Goal: Task Accomplishment & Management: Manage account settings

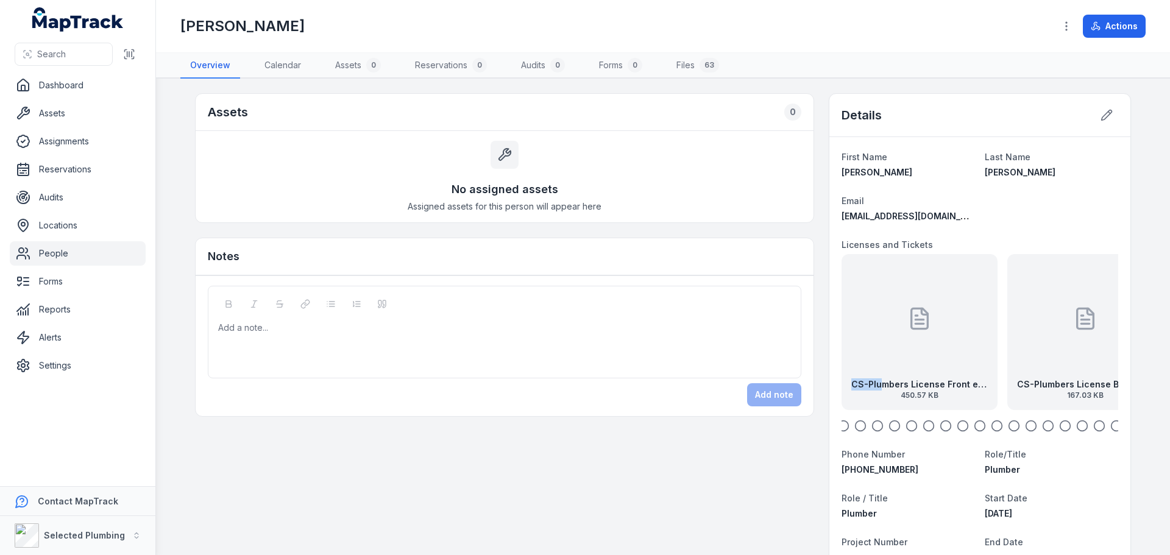
drag, startPoint x: 887, startPoint y: 373, endPoint x: 1056, endPoint y: 364, distance: 169.6
click at [998, 365] on div "CS-Plumbers License Front exp [DATE] 450.57 KB" at bounding box center [920, 332] width 156 height 156
click at [841, 422] on icon "button" at bounding box center [843, 426] width 12 height 12
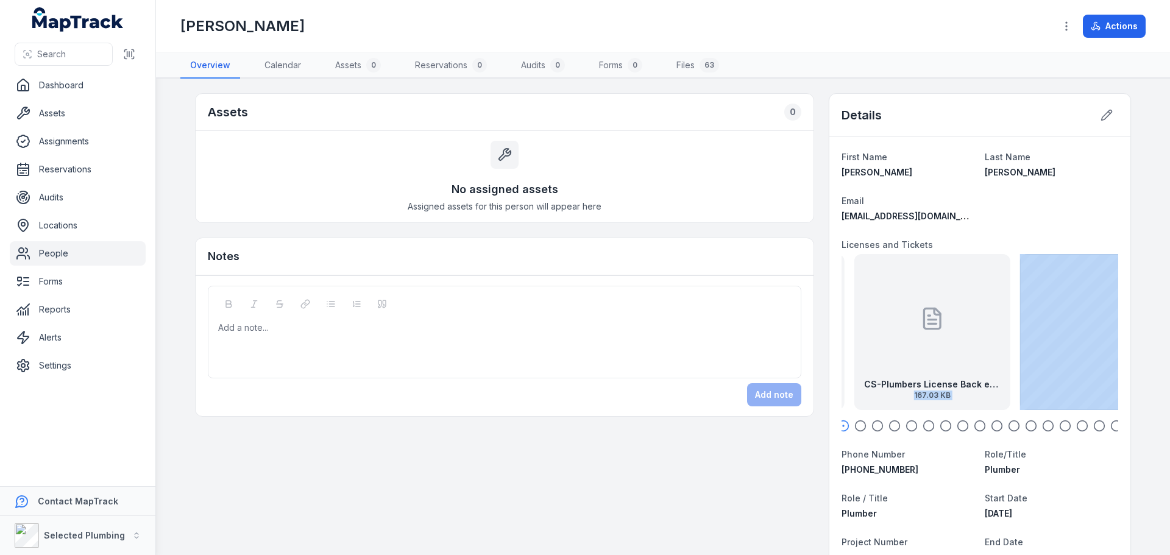
drag, startPoint x: 859, startPoint y: 382, endPoint x: 1033, endPoint y: 361, distance: 174.9
click at [1026, 363] on div "CS-Plumbers License Front exp [DATE] 450.57 KB CS-Plumbers License Back exp [DA…" at bounding box center [980, 332] width 277 height 156
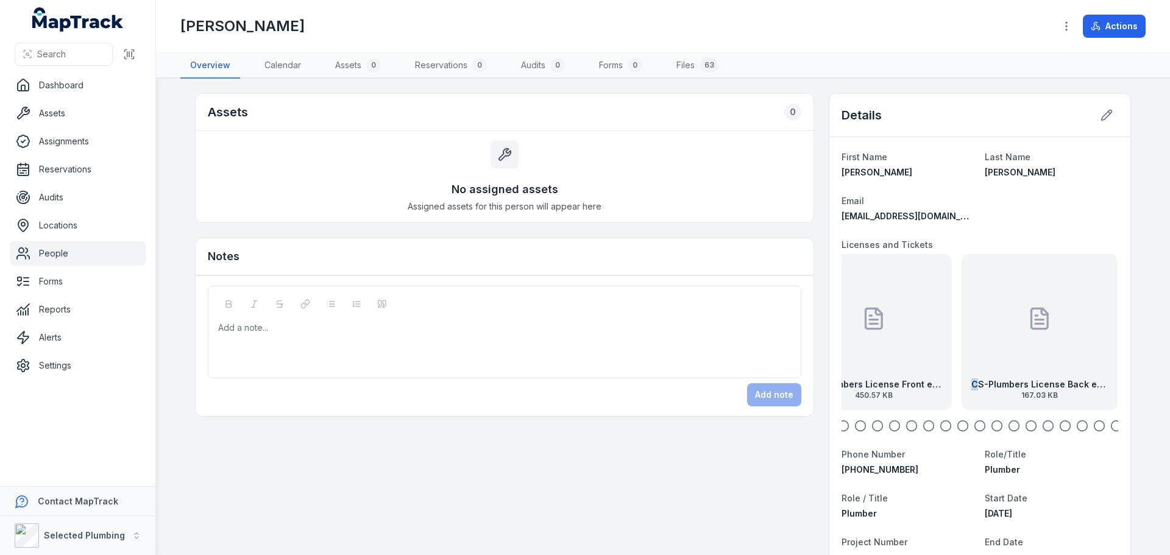
drag, startPoint x: 913, startPoint y: 363, endPoint x: 1028, endPoint y: 355, distance: 115.4
click at [1024, 356] on div "CS-Plumbers License Back exp 30.04.2028 167.03 KB" at bounding box center [1040, 332] width 156 height 156
click at [883, 366] on div "CS-Plumbers License Front exp [DATE] 450.57 KB" at bounding box center [920, 332] width 156 height 156
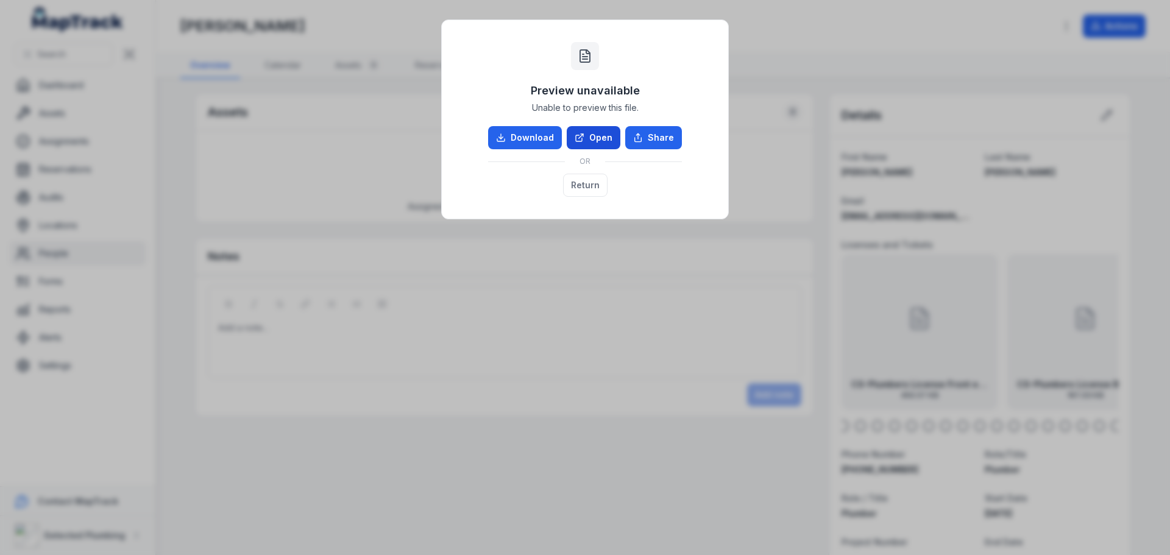
click at [589, 136] on link "Open" at bounding box center [594, 137] width 54 height 23
click at [587, 183] on button "Return" at bounding box center [585, 185] width 44 height 23
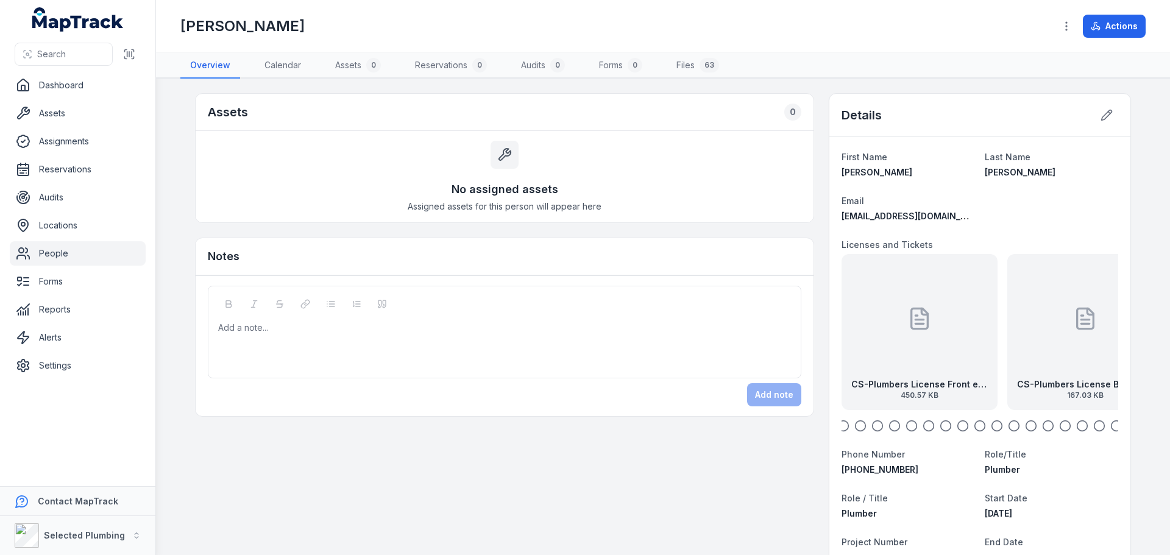
click at [856, 427] on icon "button" at bounding box center [860, 426] width 12 height 12
click at [839, 423] on icon "button" at bounding box center [843, 426] width 12 height 12
drag, startPoint x: 866, startPoint y: 387, endPoint x: 1119, endPoint y: 378, distance: 253.1
click at [1085, 357] on div at bounding box center [1084, 319] width 24 height 110
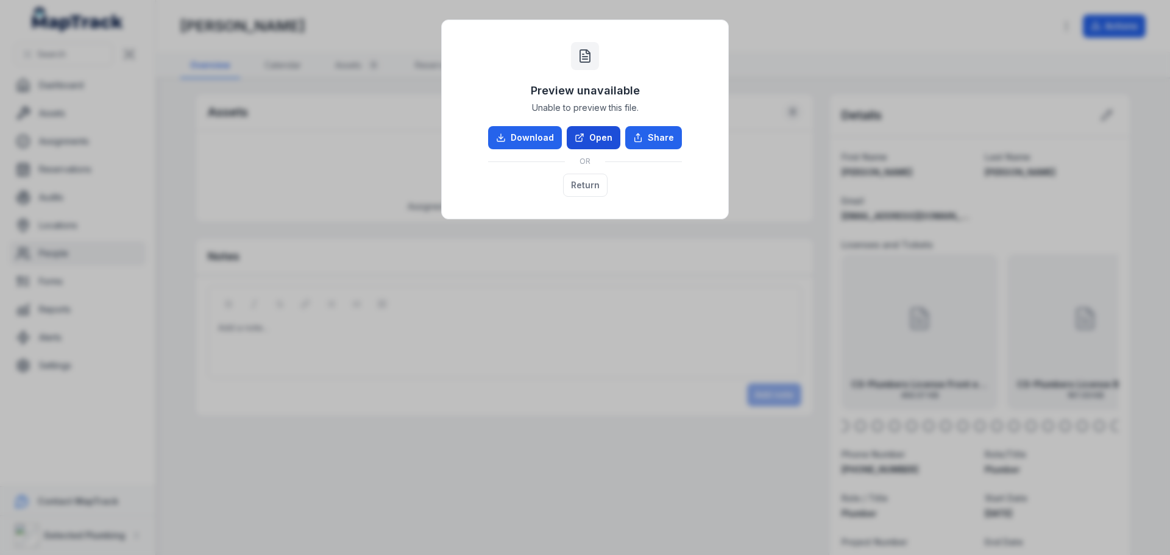
click at [594, 133] on link "Open" at bounding box center [594, 137] width 54 height 23
click at [574, 183] on button "Return" at bounding box center [585, 185] width 44 height 23
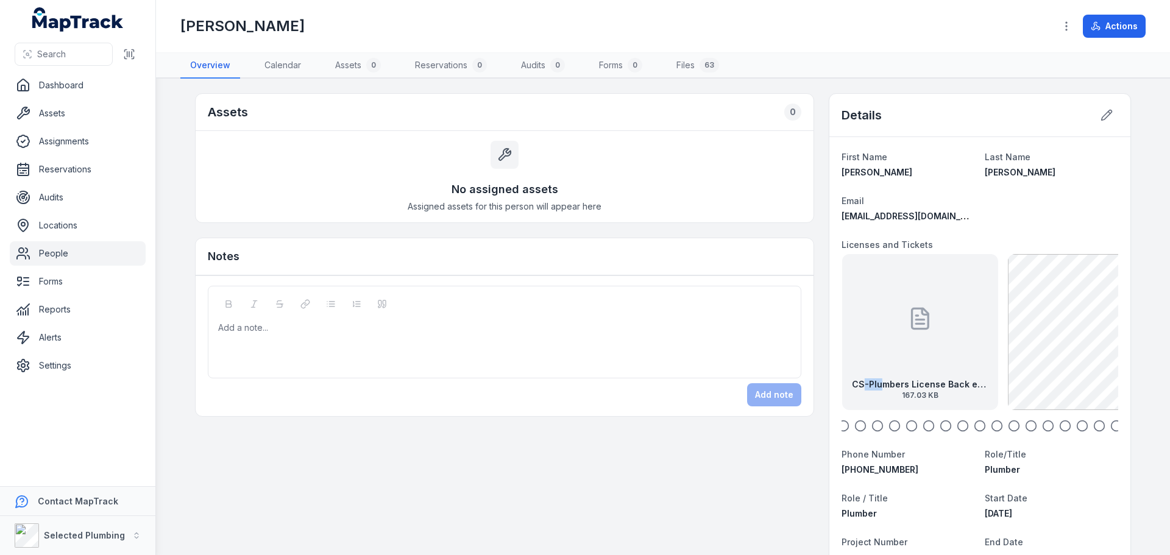
drag, startPoint x: 1041, startPoint y: 377, endPoint x: 840, endPoint y: 360, distance: 201.8
click at [842, 361] on div "CS-Plumbers License Back exp 30.04.2028 167.03 KB" at bounding box center [920, 332] width 156 height 156
drag, startPoint x: 1078, startPoint y: 347, endPoint x: 894, endPoint y: 359, distance: 183.8
click at [894, 359] on div "CS-High Risk EWP Boom & Dogging front exp 26.02.29 55.75 KB" at bounding box center [964, 332] width 156 height 156
click at [994, 355] on div "CS-High Risk EWP Boom & Dogging front exp 26.02.29 55.75 KB" at bounding box center [980, 332] width 156 height 156
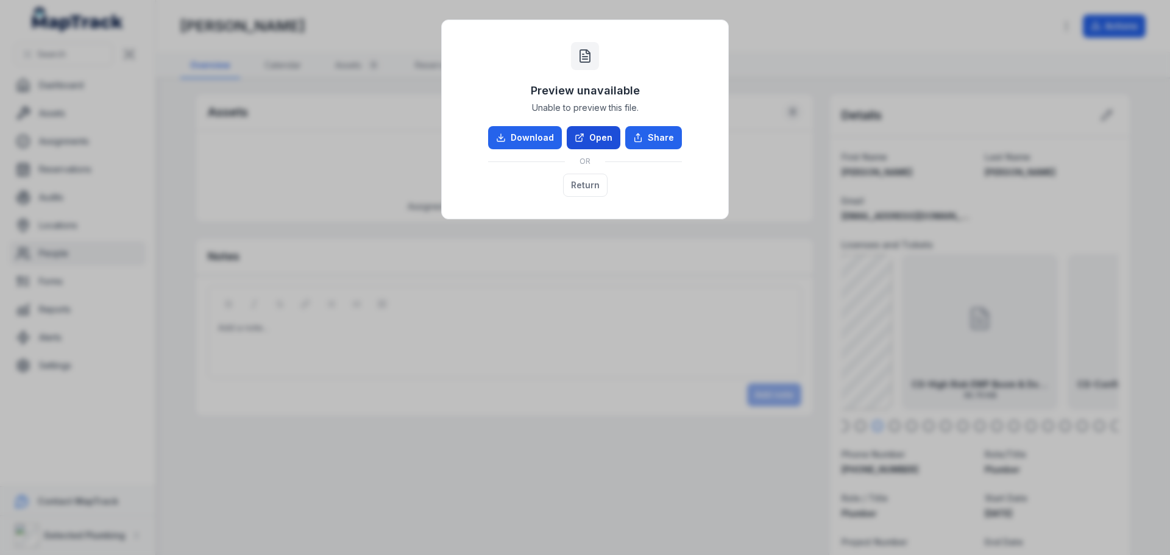
click at [589, 136] on link "Open" at bounding box center [594, 137] width 54 height 23
click at [589, 183] on button "Return" at bounding box center [585, 185] width 44 height 23
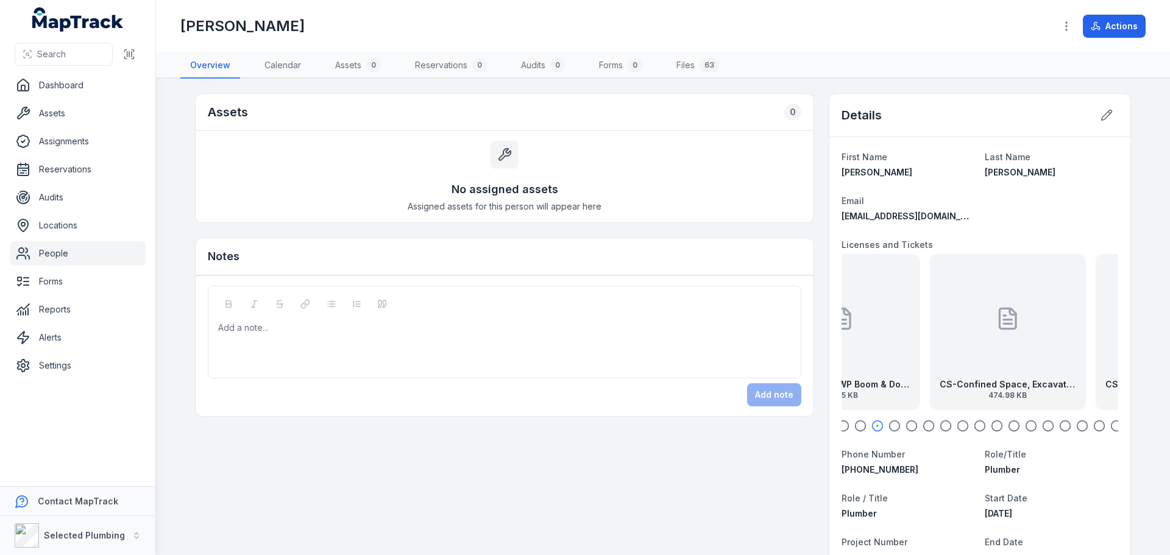
drag, startPoint x: 1018, startPoint y: 346, endPoint x: 873, endPoint y: 339, distance: 145.8
click at [873, 339] on div "CS-High Risk EWP Boom & Dogging front exp 26.02.29 55.75 KB" at bounding box center [842, 332] width 156 height 156
click at [952, 352] on div "CS-Confined Space, Excavator, Issued Permit, Work Permits, COA 474.98 KB" at bounding box center [981, 332] width 156 height 156
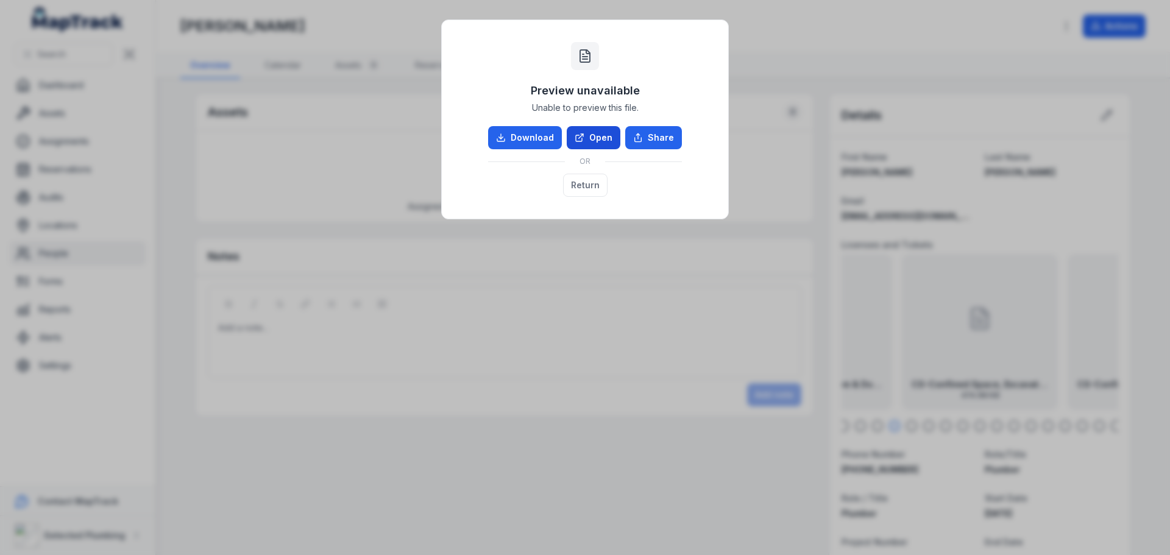
click at [597, 131] on link "Open" at bounding box center [594, 137] width 54 height 23
click at [586, 177] on button "Return" at bounding box center [585, 185] width 44 height 23
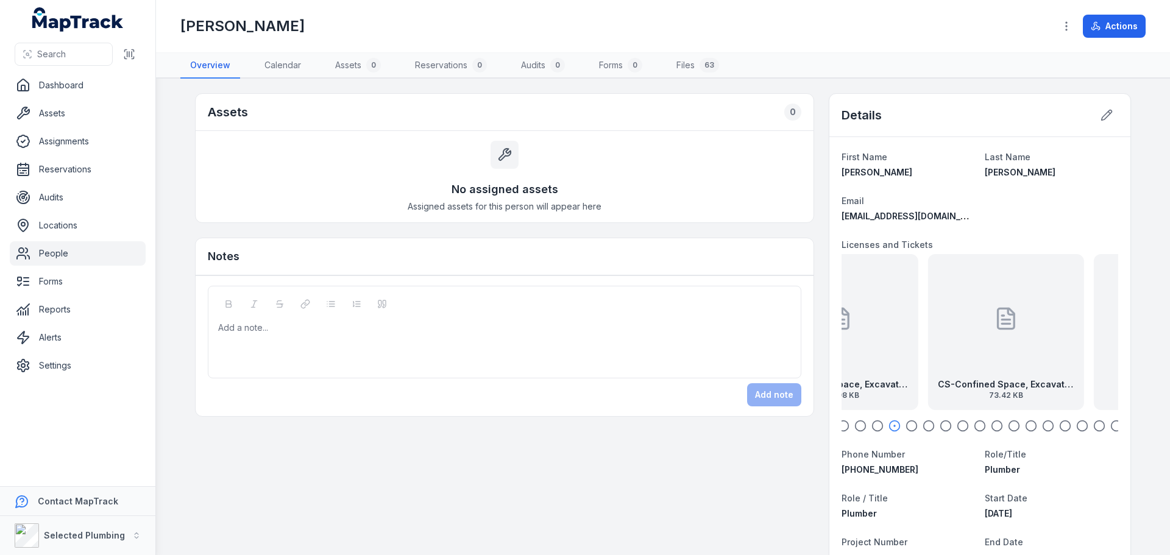
drag, startPoint x: 1017, startPoint y: 375, endPoint x: 877, endPoint y: 372, distance: 139.6
click at [877, 372] on div "CS-Confined Space, Excavator, Issued Permit, Work Permits, COA 474.98 KB" at bounding box center [840, 332] width 156 height 156
drag, startPoint x: 870, startPoint y: 370, endPoint x: 986, endPoint y: 375, distance: 116.5
click at [984, 375] on div "CS-Confined Space, Excavator, Issued Permit, Work Permits, COA 474.98 KB" at bounding box center [906, 332] width 156 height 156
click at [971, 355] on div at bounding box center [980, 319] width 24 height 110
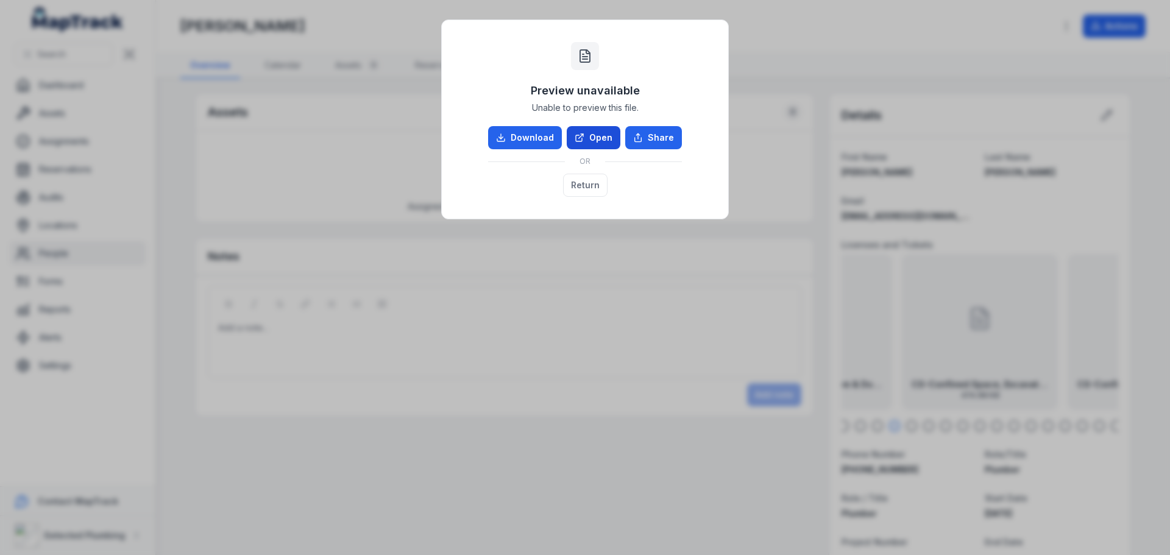
click at [596, 135] on link "Open" at bounding box center [594, 137] width 54 height 23
click at [588, 189] on button "Return" at bounding box center [585, 185] width 44 height 23
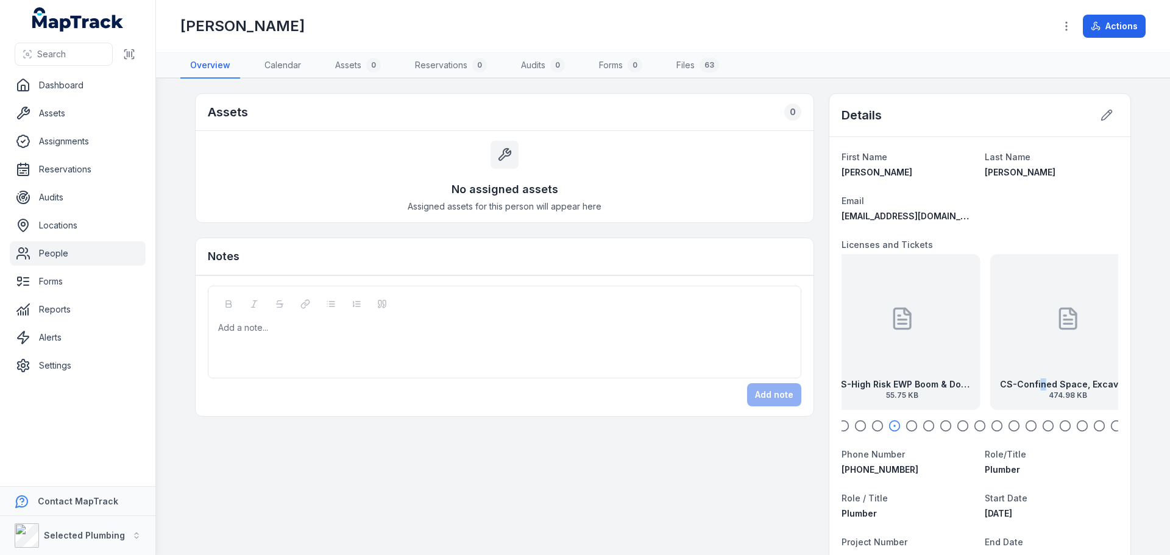
drag, startPoint x: 946, startPoint y: 384, endPoint x: 1056, endPoint y: 378, distance: 109.9
click at [1056, 378] on div "CS-Confined Space, Excavator, Issued Permit, Work Permits, COA 474.98 KB" at bounding box center [1068, 332] width 156 height 156
drag, startPoint x: 1003, startPoint y: 361, endPoint x: 945, endPoint y: 363, distance: 57.9
click at [945, 363] on div "CS-High Risk EWP Boom & Dogging front exp 26.02.29 55.75 KB" at bounding box center [922, 332] width 156 height 156
click at [992, 351] on div "CS-High Risk EWP Boom & Dogging front exp 26.02.29 55.75 KB" at bounding box center [980, 332] width 156 height 156
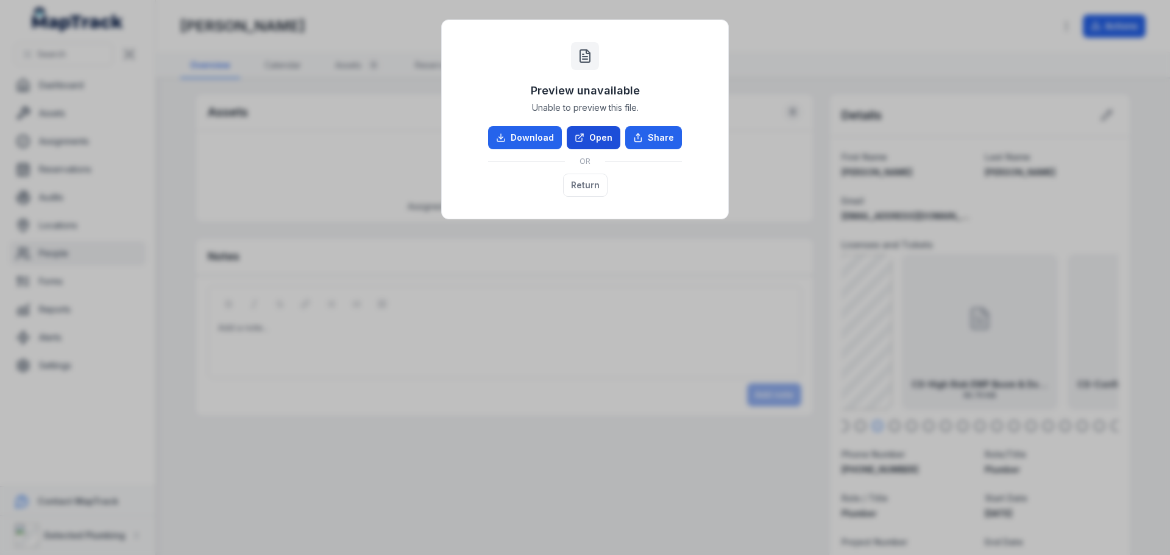
click at [603, 140] on link "Open" at bounding box center [594, 137] width 54 height 23
click at [591, 183] on button "Return" at bounding box center [585, 185] width 44 height 23
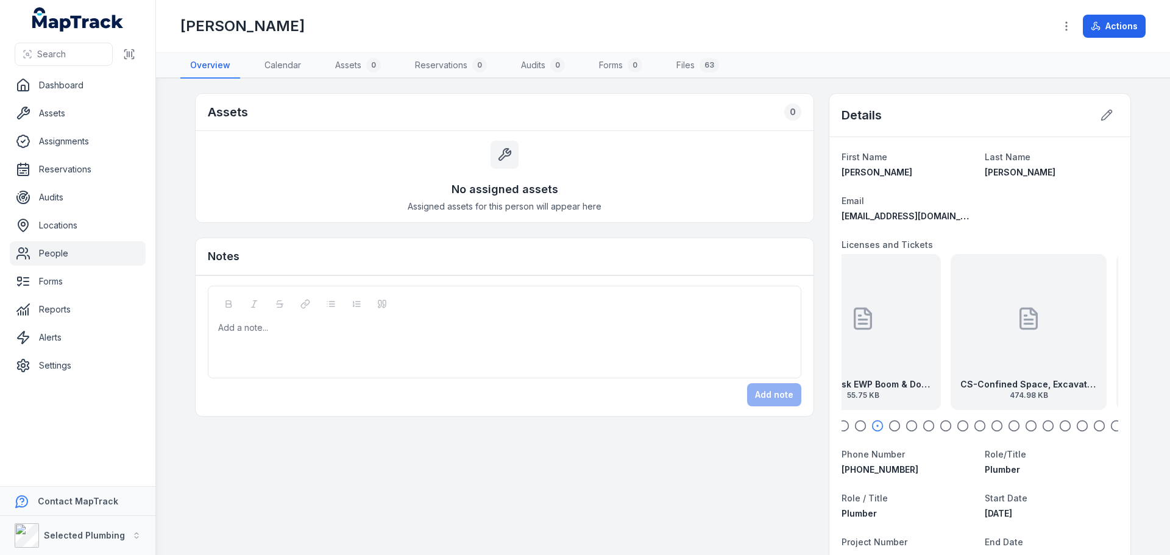
drag, startPoint x: 982, startPoint y: 358, endPoint x: 865, endPoint y: 354, distance: 117.1
click at [865, 354] on div at bounding box center [863, 319] width 24 height 110
click at [1001, 341] on div "CS-Confined Space, Excavator, Issued Permit, Work Permits, COA 474.98 KB" at bounding box center [980, 332] width 156 height 156
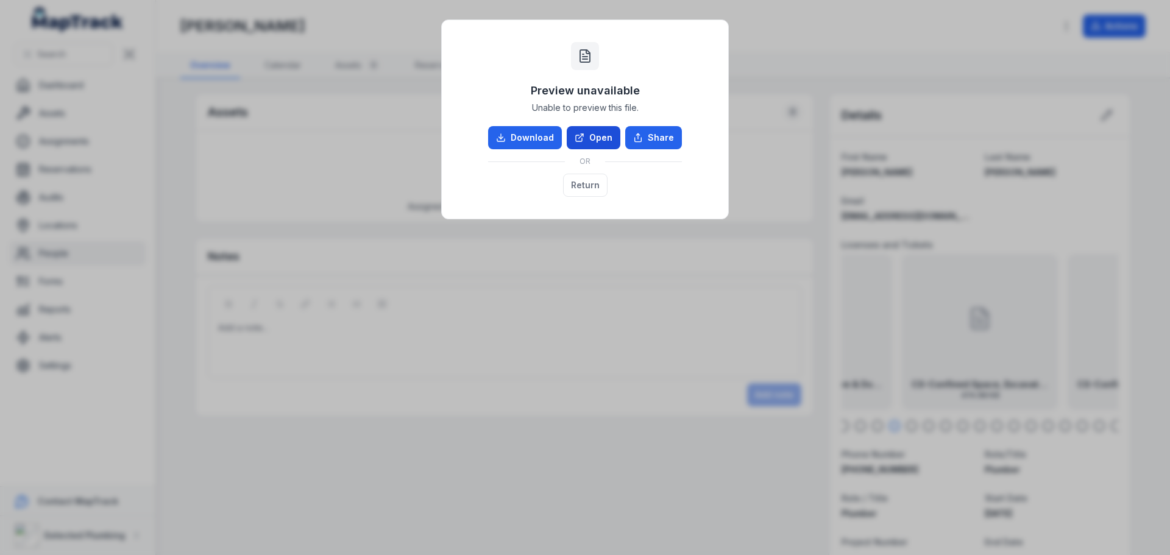
click at [605, 140] on link "Open" at bounding box center [594, 137] width 54 height 23
click at [574, 179] on button "Return" at bounding box center [585, 185] width 44 height 23
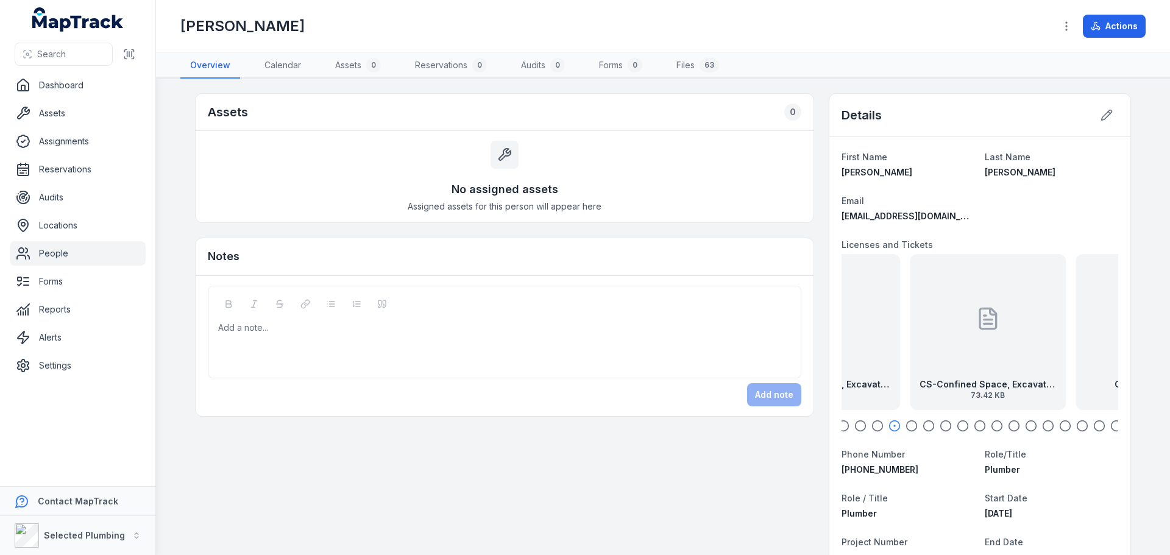
drag, startPoint x: 1023, startPoint y: 388, endPoint x: 865, endPoint y: 366, distance: 160.0
click at [865, 366] on div "CS-Confined Space, Excavator, Issued Permit, Work Permits, COA 474.98 KB" at bounding box center [822, 332] width 156 height 156
drag, startPoint x: 1004, startPoint y: 370, endPoint x: 1055, endPoint y: 363, distance: 51.7
click at [1055, 363] on div "CS-Confined Space, Excavator, Issued Permit, Work Permits back 73.42 KB" at bounding box center [1031, 332] width 156 height 156
click at [970, 375] on div "CS-Confined Space, Excavator, Issued Permit, Work Permits back 73.42 KB" at bounding box center [980, 332] width 156 height 156
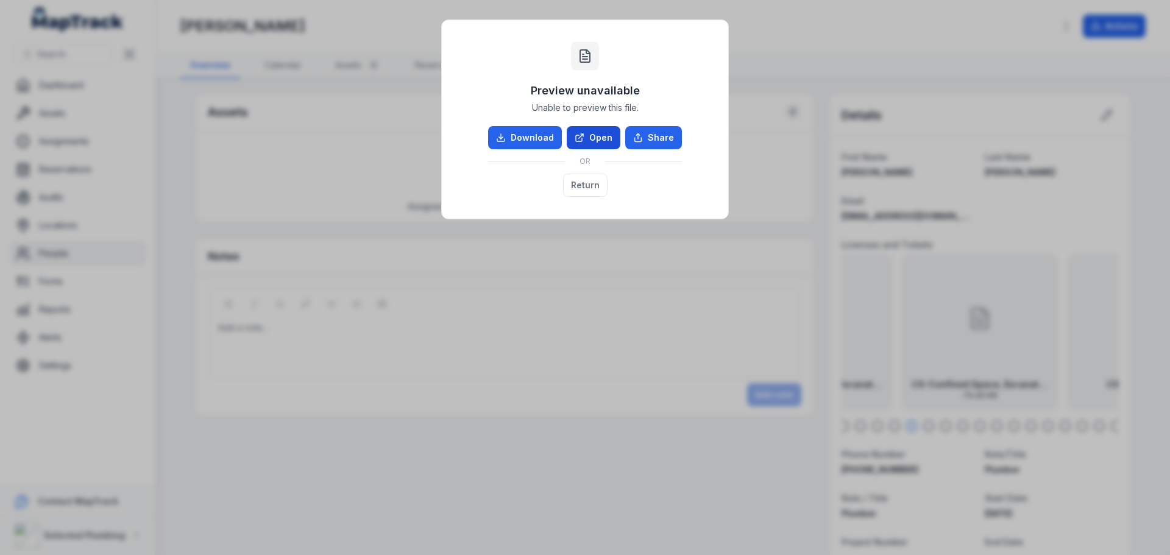
click at [600, 138] on link "Open" at bounding box center [594, 137] width 54 height 23
click at [599, 179] on button "Return" at bounding box center [585, 185] width 44 height 23
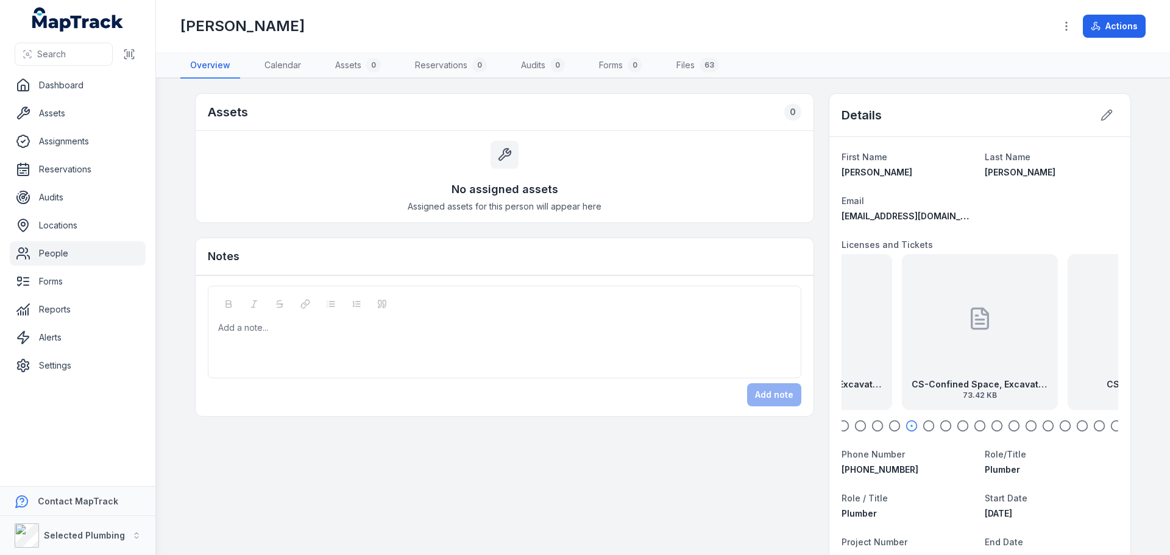
click at [863, 338] on div "CS-Confined Space, Excavator, Issued Permit, Work Permits, COA 474.98 KB" at bounding box center [814, 332] width 156 height 156
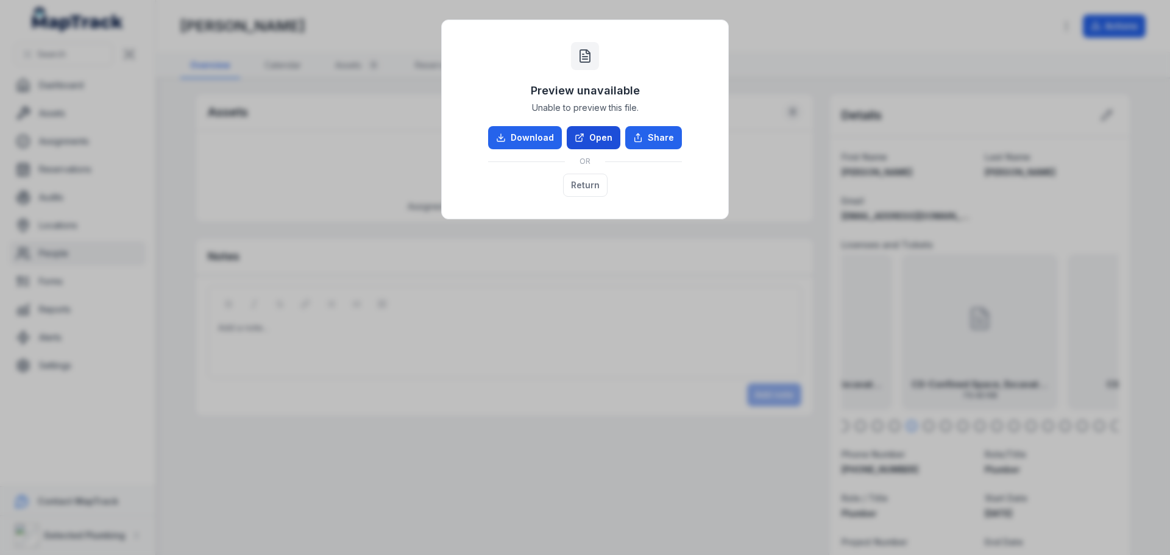
click at [599, 133] on link "Open" at bounding box center [594, 137] width 54 height 23
click at [591, 183] on button "Return" at bounding box center [585, 185] width 44 height 23
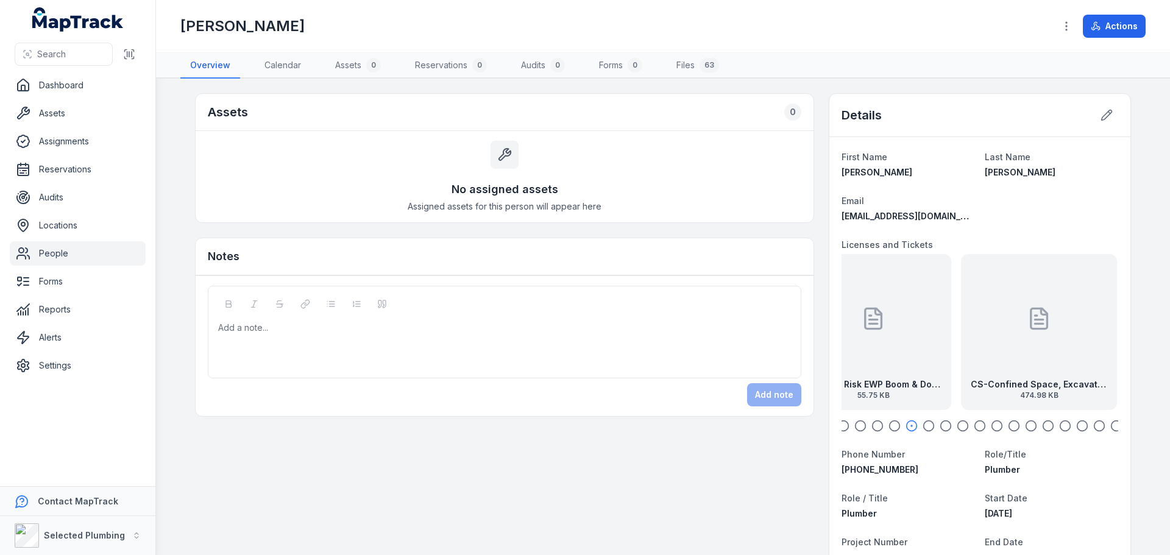
drag, startPoint x: 869, startPoint y: 351, endPoint x: 1108, endPoint y: 355, distance: 239.0
click at [1108, 355] on div "CS-Confined Space, Excavator, Issued Permit, Work Permits, COA 474.98 KB" at bounding box center [1039, 332] width 156 height 156
click at [866, 347] on div "CS-High Risk EWP Boom & Dogging front exp 26.02.29 55.75 KB" at bounding box center [814, 332] width 156 height 156
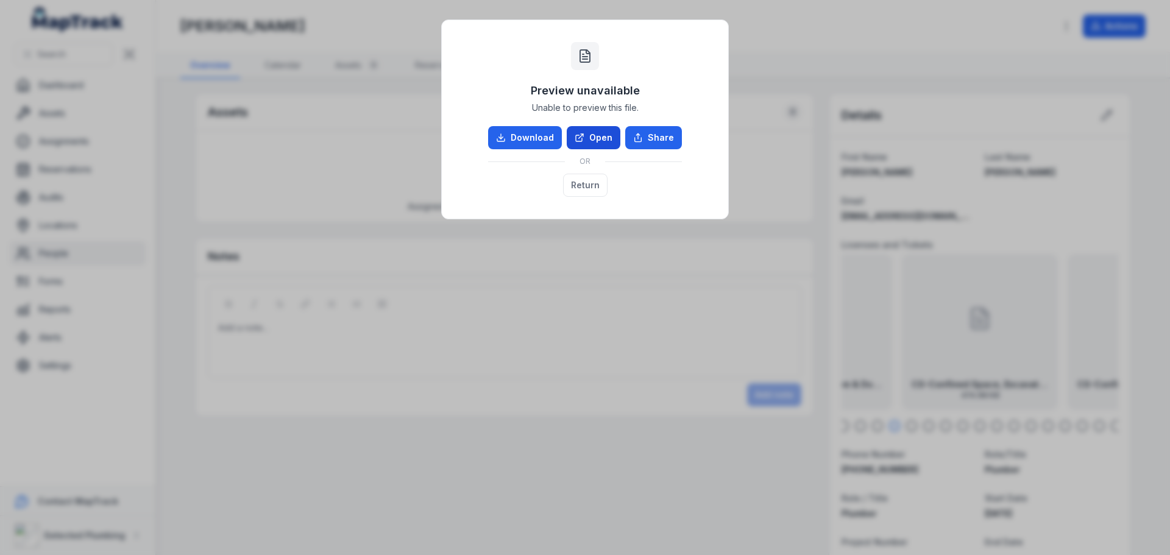
click at [600, 141] on link "Open" at bounding box center [594, 137] width 54 height 23
click at [593, 186] on button "Return" at bounding box center [585, 185] width 44 height 23
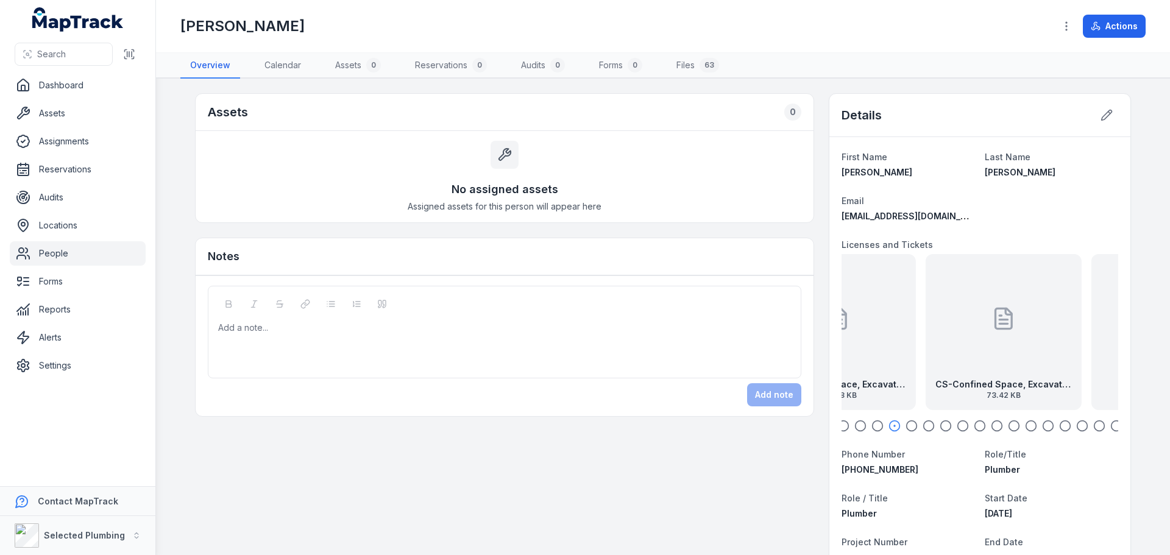
drag, startPoint x: 1059, startPoint y: 387, endPoint x: 917, endPoint y: 379, distance: 142.8
click at [917, 379] on div "CS-Plumbers License Front exp 30.04.2028 450.57 KB CS-Plumbers License Back exp…" at bounding box center [980, 332] width 277 height 156
click at [934, 379] on strong "CS-Confined Space, Excavator, Issued Permit, Work Permits back" at bounding box center [980, 384] width 137 height 12
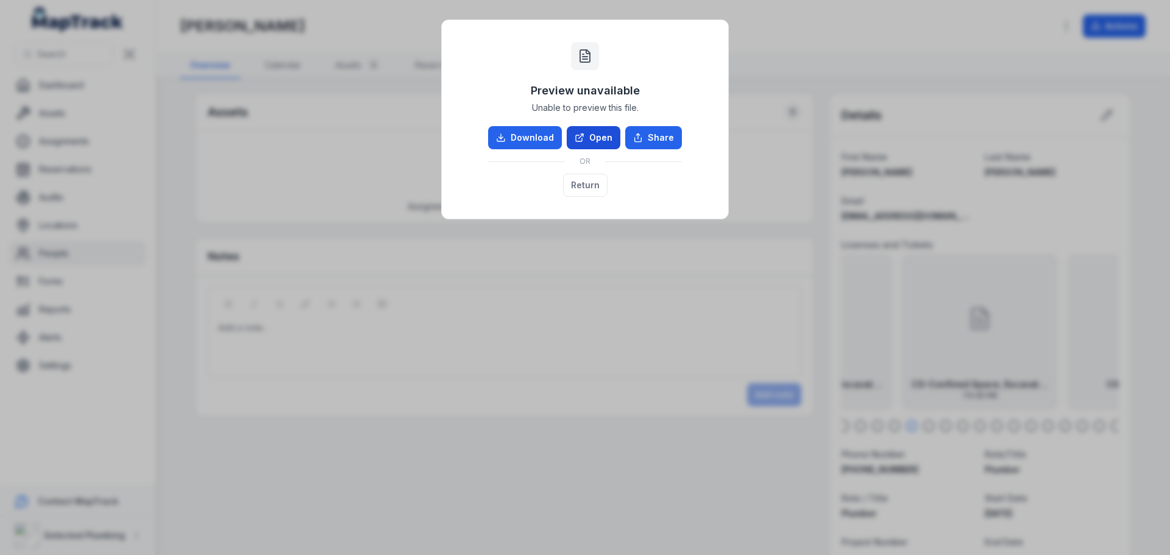
click at [608, 132] on link "Open" at bounding box center [594, 137] width 54 height 23
click at [575, 187] on button "Return" at bounding box center [585, 185] width 44 height 23
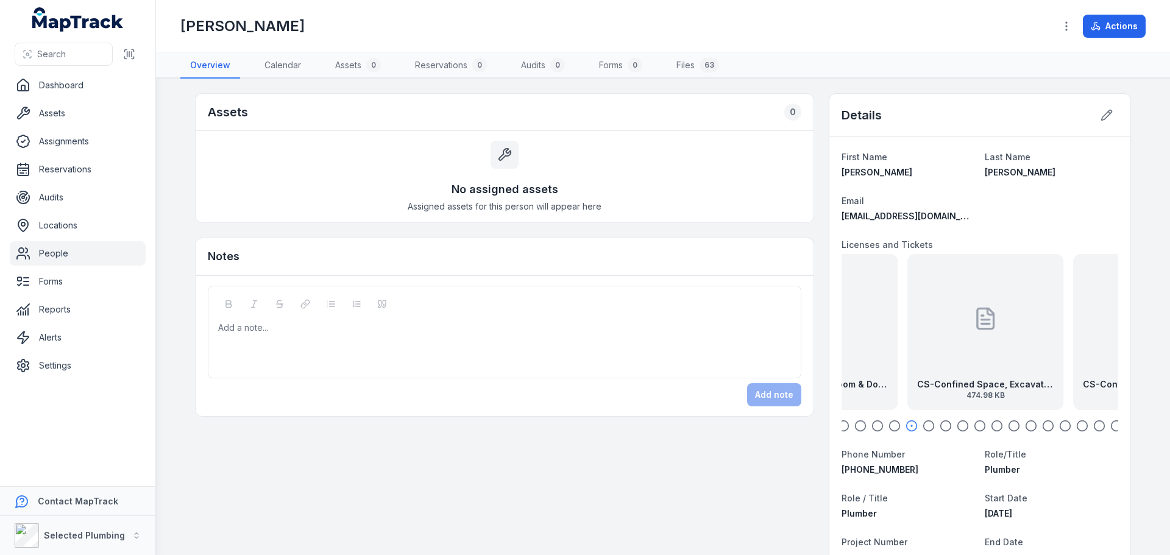
drag, startPoint x: 919, startPoint y: 367, endPoint x: 1090, endPoint y: 372, distance: 171.3
click at [1090, 372] on div "CS-Confined Space, Excavator, Issued Permit, Work Permits back 73.42 KB" at bounding box center [1151, 332] width 156 height 156
drag, startPoint x: 936, startPoint y: 351, endPoint x: 914, endPoint y: 348, distance: 21.5
click at [914, 348] on div "CS-Confined Space, Excavator, Issued Permit, Work Permits, COA 474.98 KB" at bounding box center [966, 332] width 156 height 156
click at [975, 325] on icon at bounding box center [980, 319] width 24 height 24
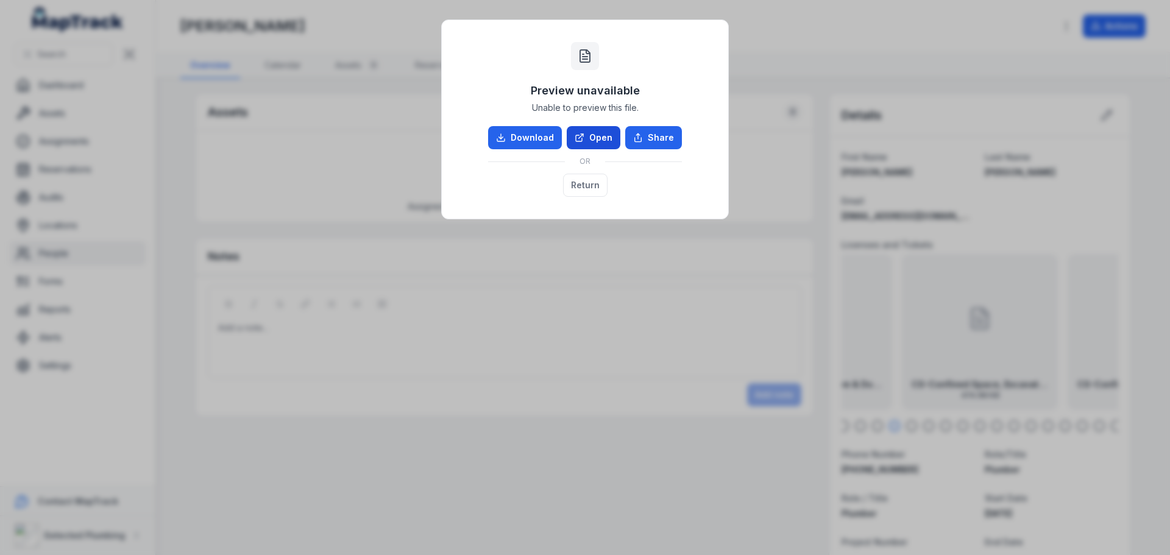
click at [582, 136] on icon at bounding box center [581, 136] width 4 height 4
click at [601, 189] on button "Return" at bounding box center [585, 185] width 44 height 23
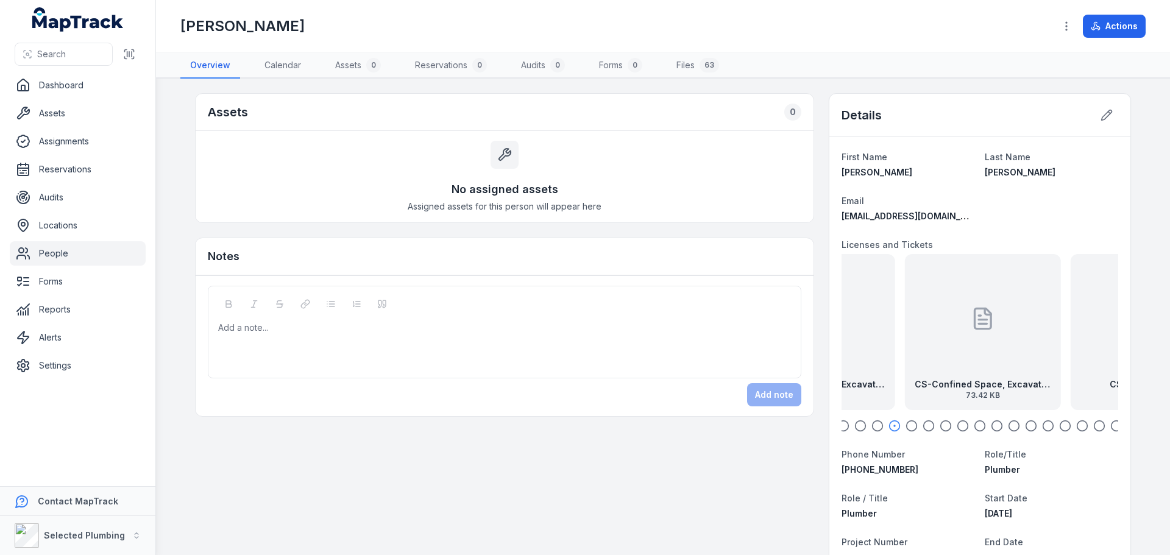
drag, startPoint x: 1011, startPoint y: 327, endPoint x: 848, endPoint y: 315, distance: 163.1
click at [848, 315] on div "CS-Confined Space, Excavator, Issued Permit, Work Permits, COA 474.98 KB" at bounding box center [817, 332] width 156 height 156
click at [926, 338] on div "CS-Confined Space, Excavator, Issued Permit, Work Permits back 73.42 KB" at bounding box center [980, 332] width 156 height 156
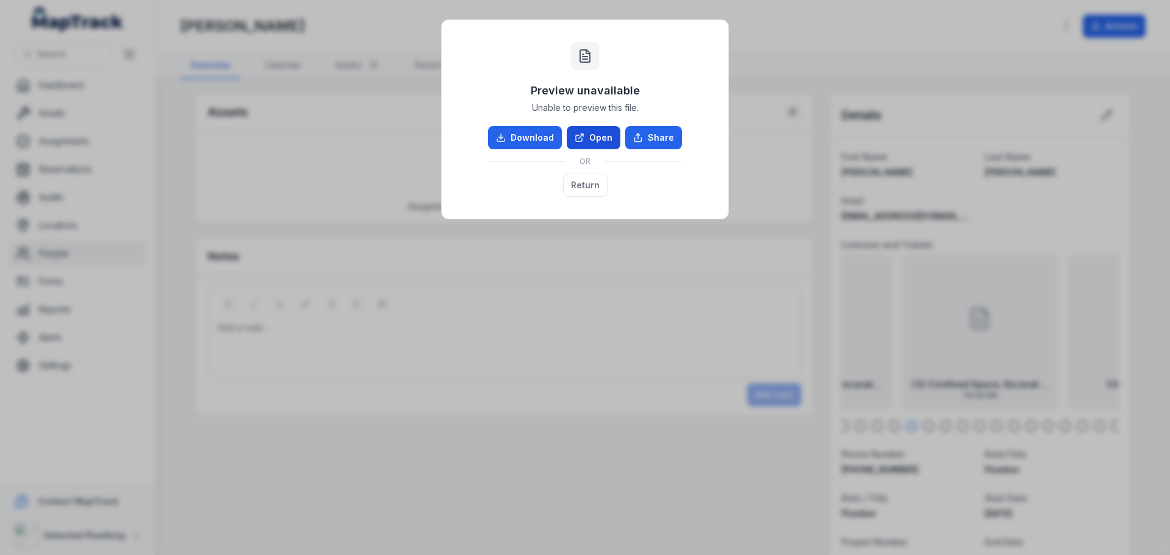
click at [591, 133] on link "Open" at bounding box center [594, 137] width 54 height 23
click at [578, 178] on button "Return" at bounding box center [585, 185] width 44 height 23
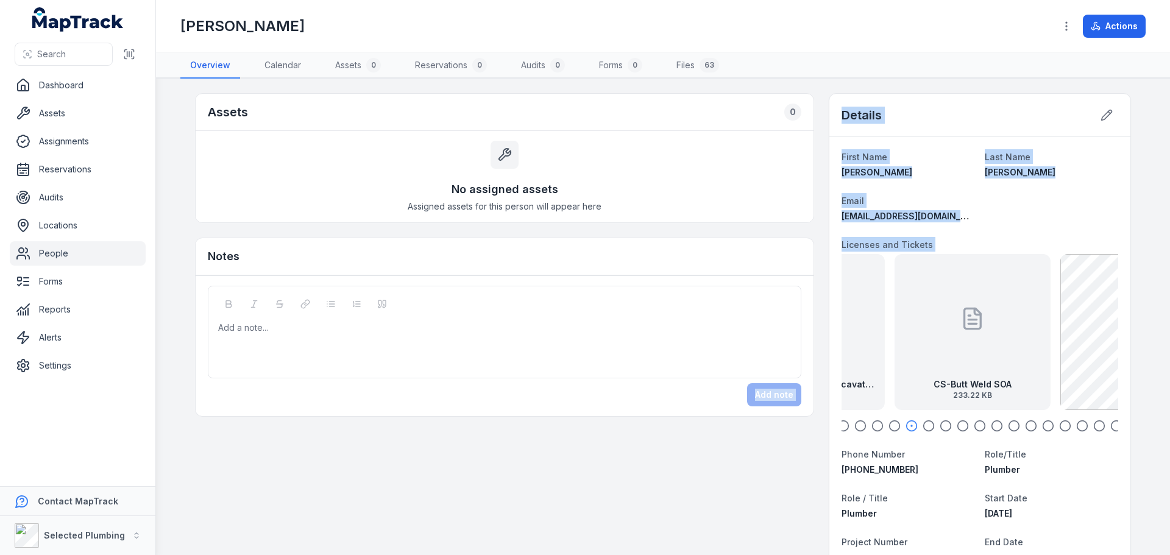
drag, startPoint x: 989, startPoint y: 367, endPoint x: 815, endPoint y: 360, distance: 173.2
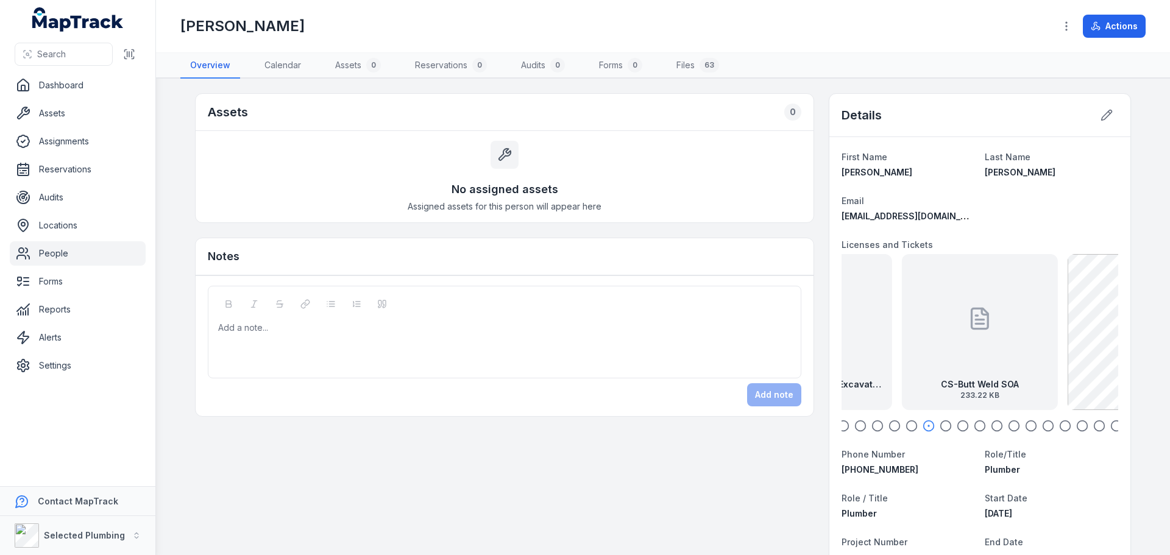
click at [961, 374] on div "CS-Butt Weld SOA 233.22 KB" at bounding box center [980, 332] width 156 height 156
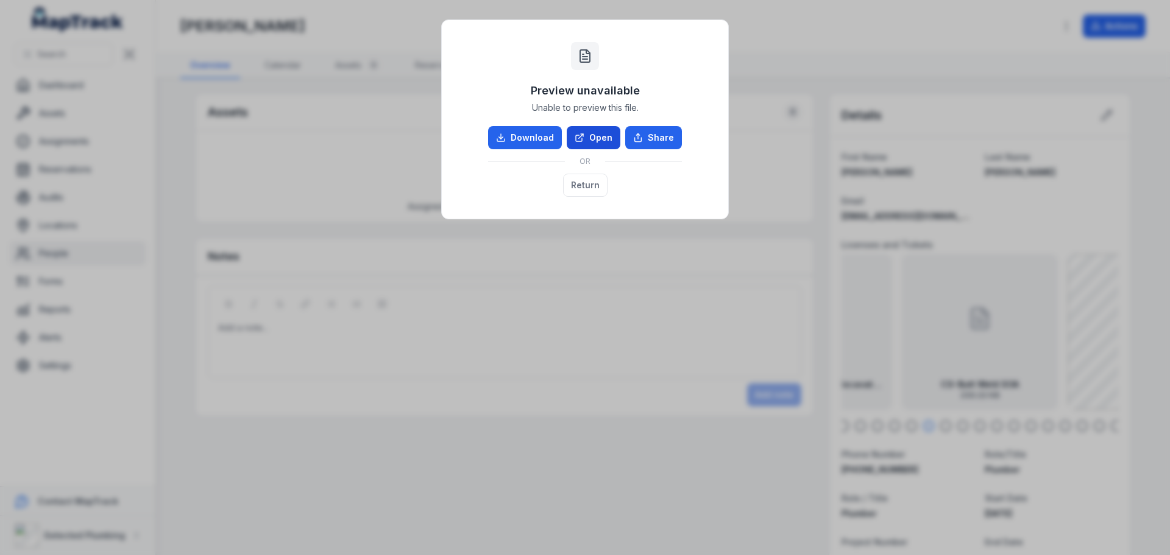
click at [603, 141] on link "Open" at bounding box center [594, 137] width 54 height 23
click at [599, 184] on button "Return" at bounding box center [585, 185] width 44 height 23
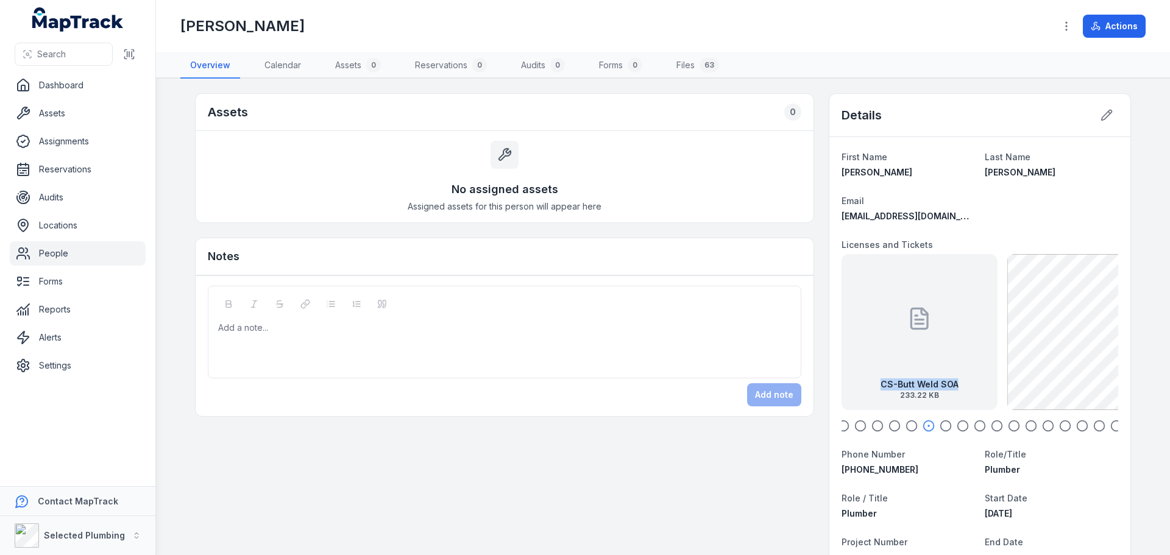
drag, startPoint x: 1039, startPoint y: 358, endPoint x: 887, endPoint y: 368, distance: 152.0
drag, startPoint x: 968, startPoint y: 325, endPoint x: 852, endPoint y: 334, distance: 116.1
click at [854, 334] on div "CS-Butt Weld SOA 233.22 KB" at bounding box center [817, 332] width 156 height 156
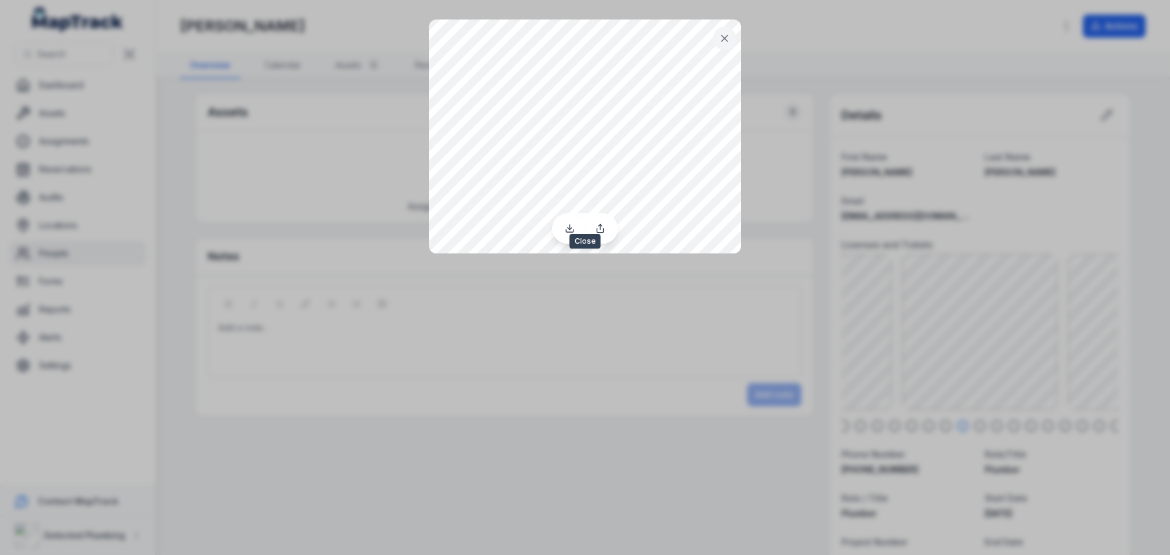
click at [720, 34] on icon at bounding box center [725, 38] width 12 height 12
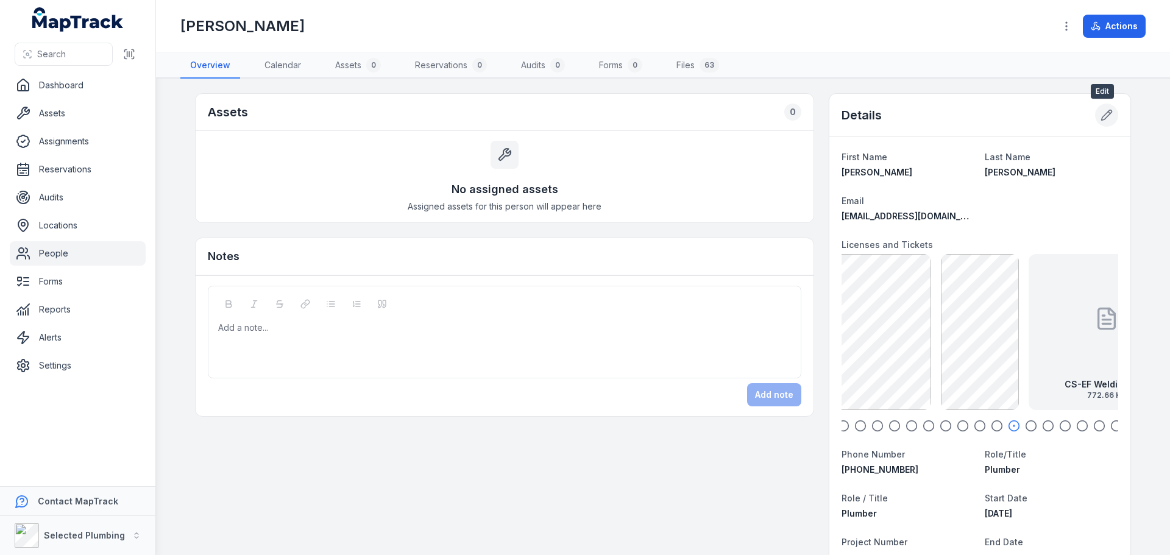
click at [1101, 114] on icon at bounding box center [1107, 115] width 12 height 12
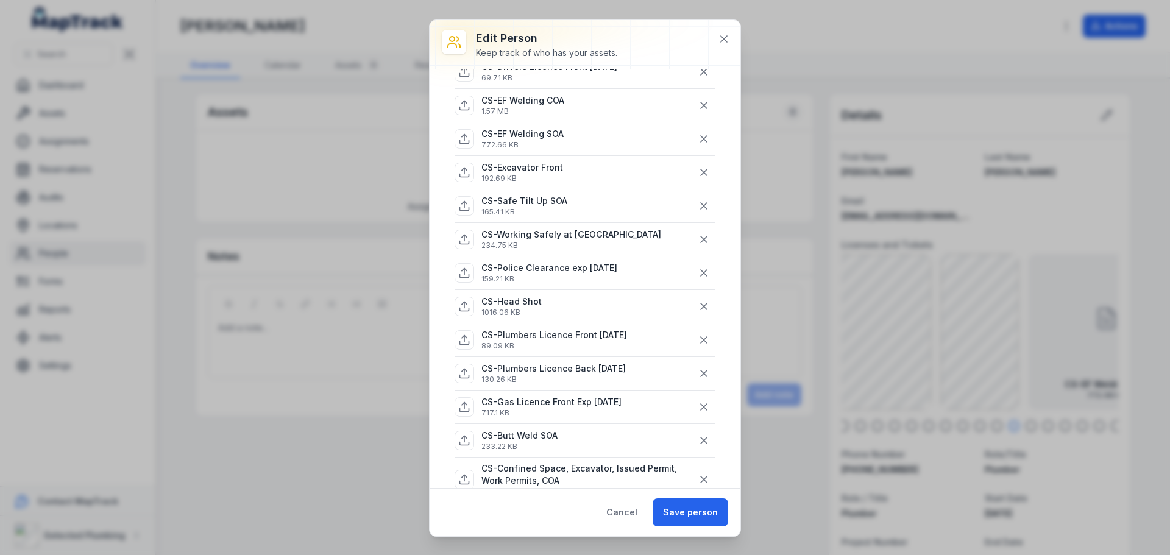
scroll to position [244, 0]
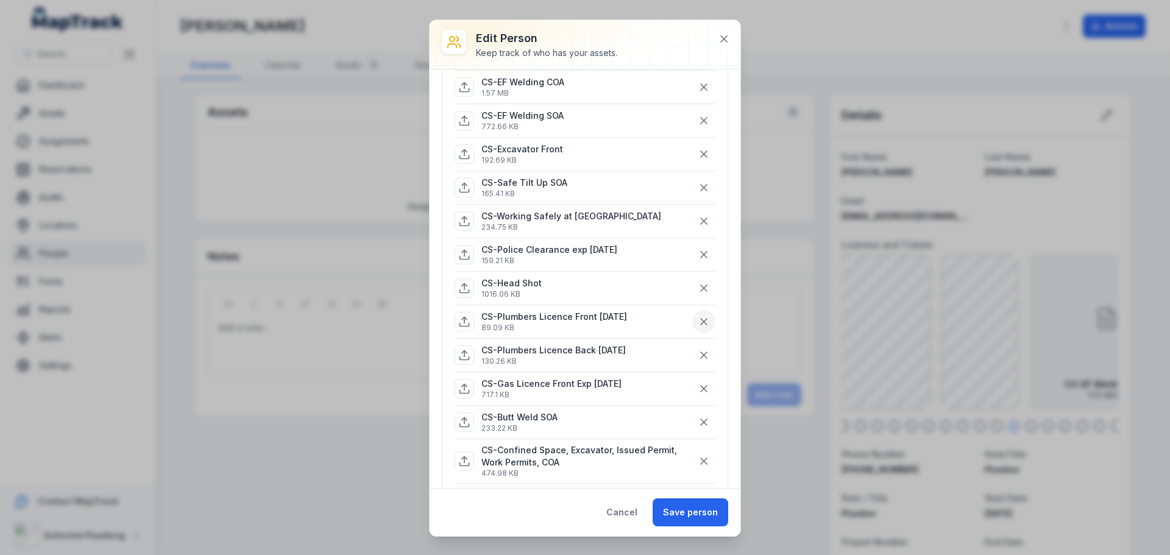
click at [698, 322] on icon "button" at bounding box center [704, 322] width 12 height 12
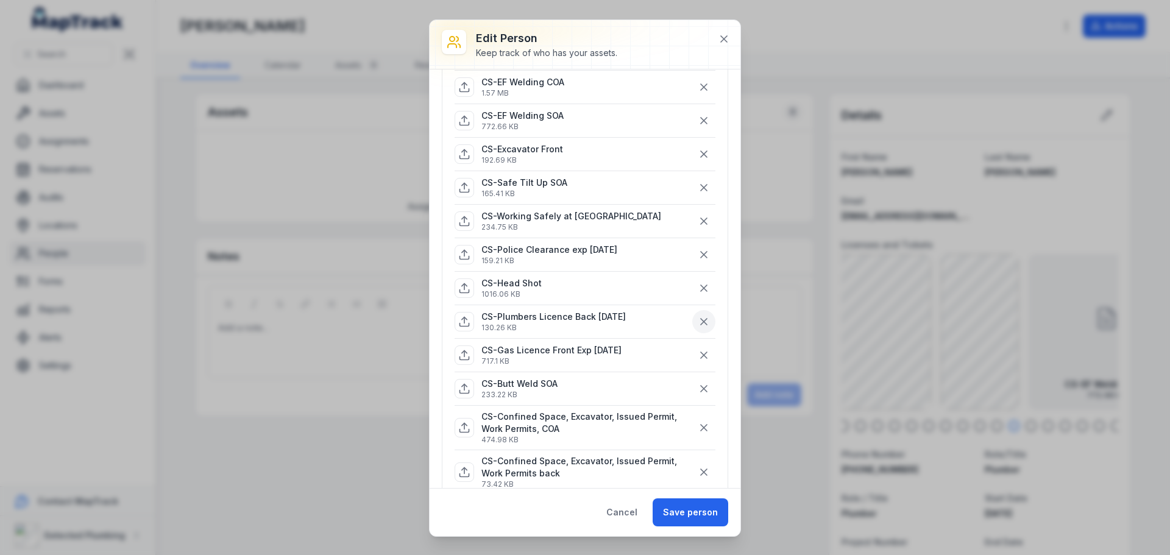
click at [698, 321] on icon "button" at bounding box center [704, 322] width 12 height 12
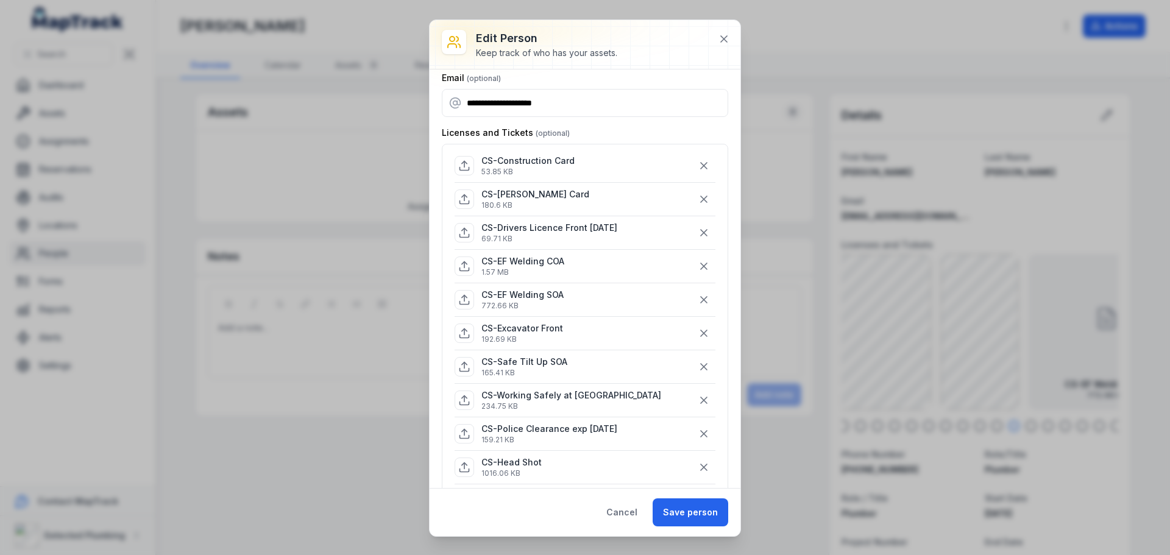
scroll to position [0, 0]
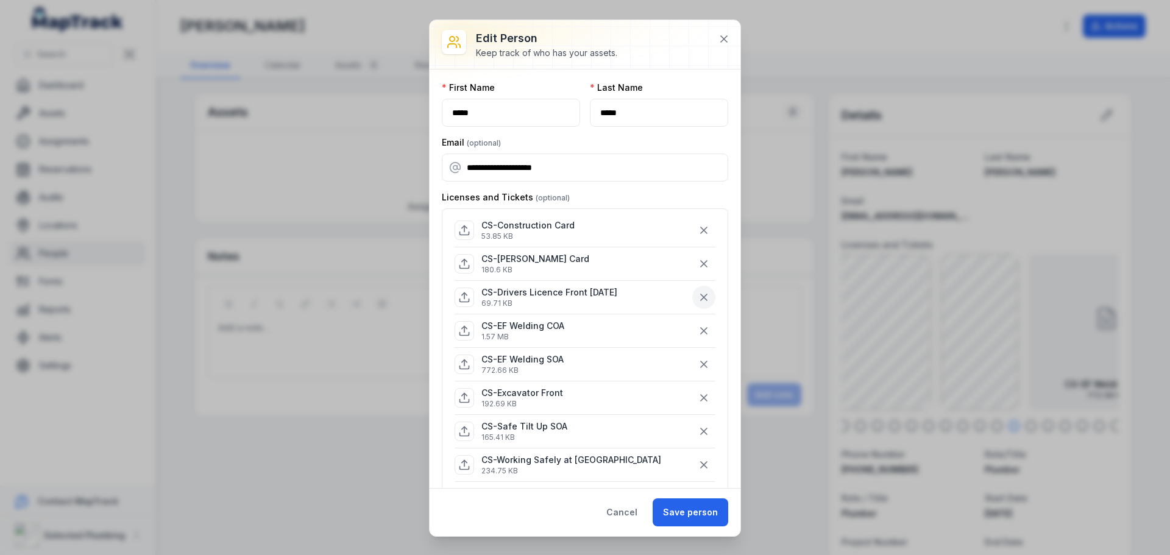
click at [698, 297] on icon "button" at bounding box center [704, 297] width 12 height 12
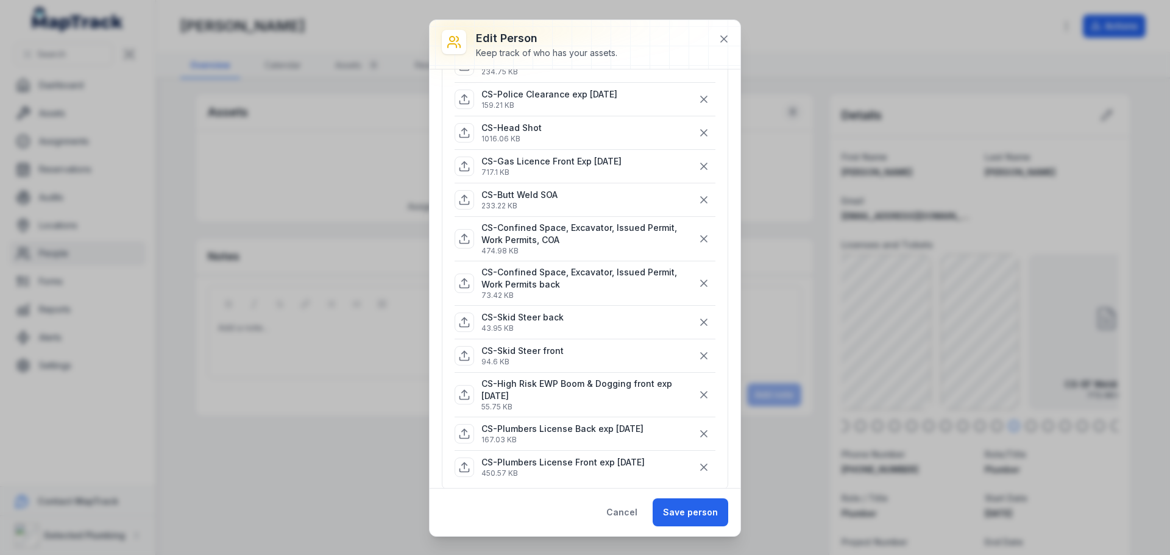
scroll to position [549, 0]
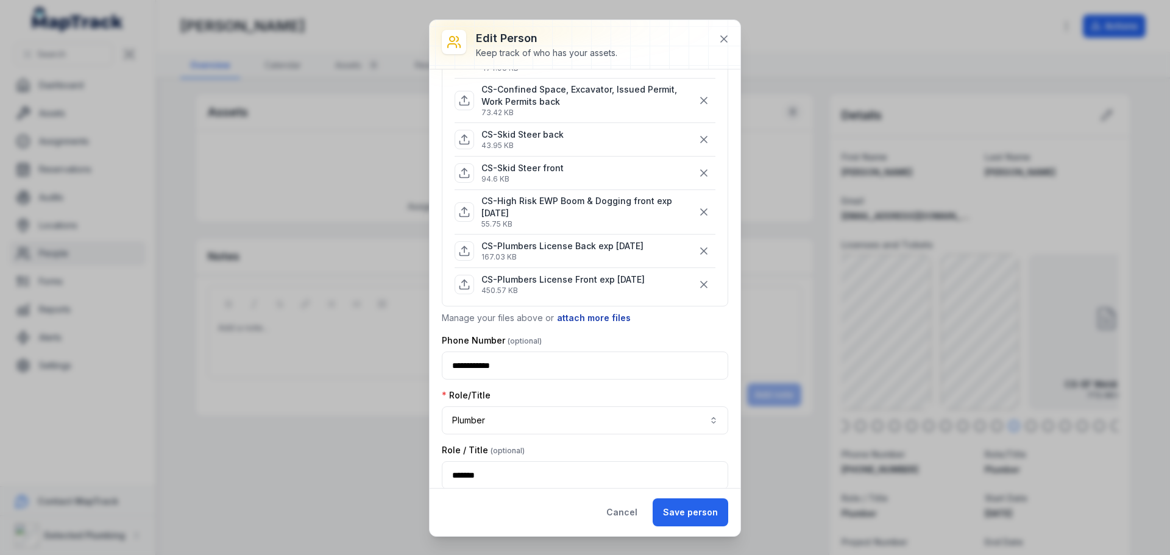
click at [587, 318] on button "attach more files" at bounding box center [593, 317] width 75 height 13
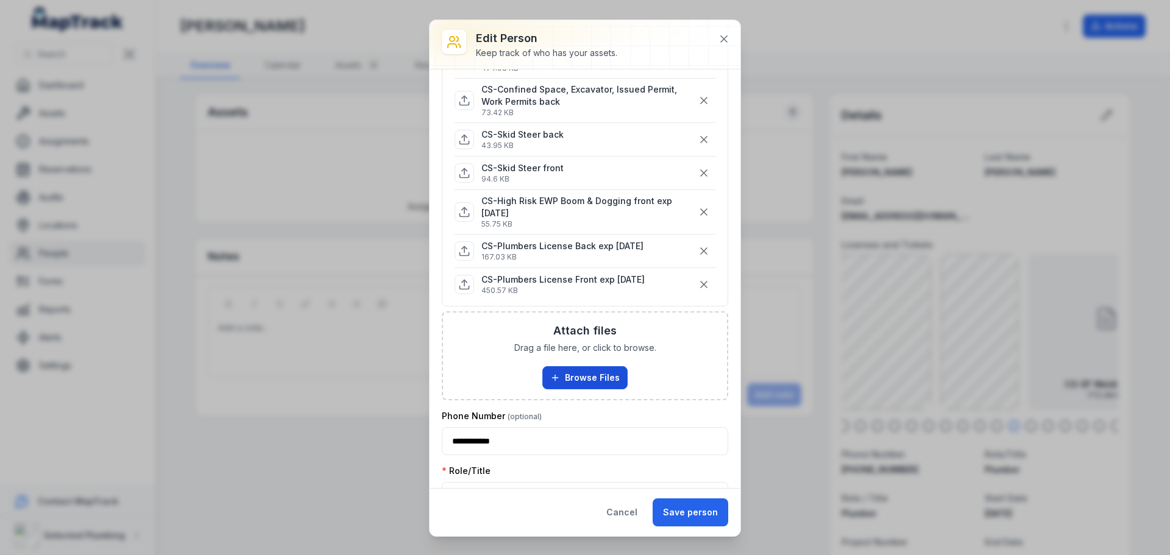
click at [586, 376] on button "Browse Files" at bounding box center [584, 377] width 85 height 23
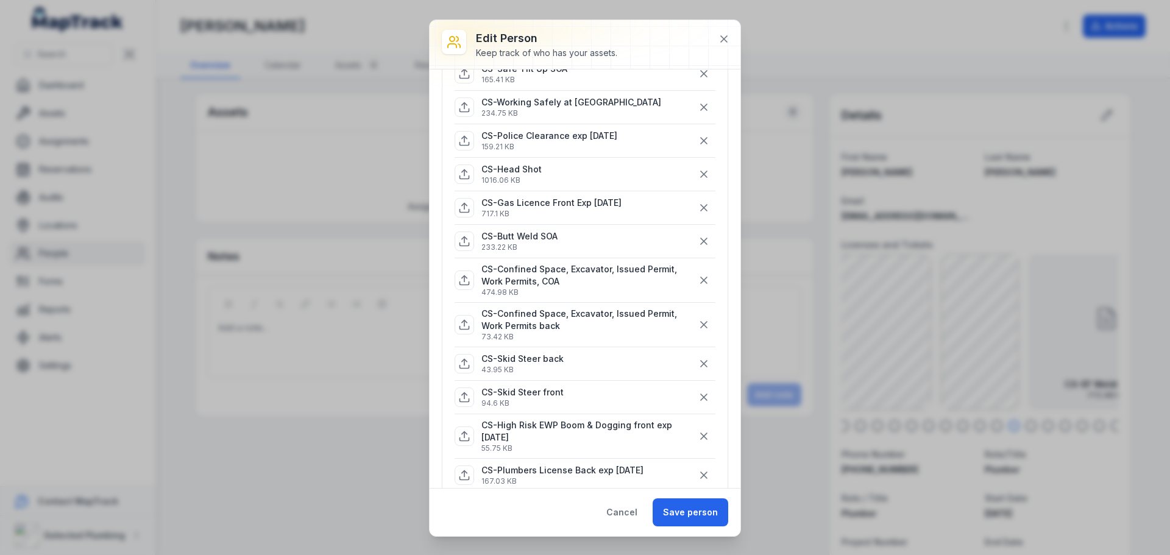
scroll to position [305, 0]
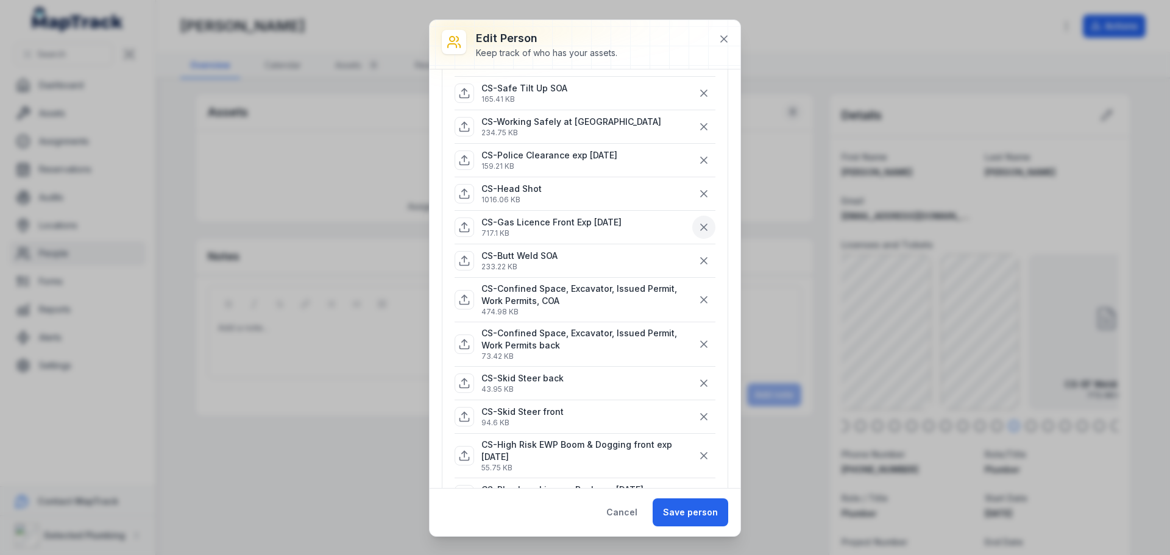
click at [698, 226] on icon "button" at bounding box center [704, 227] width 12 height 12
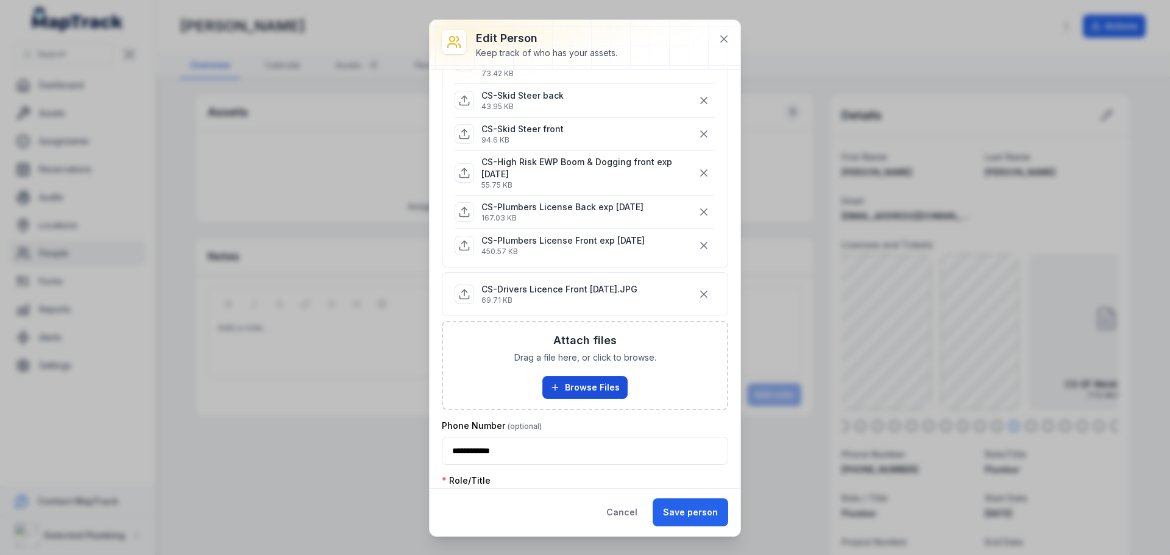
scroll to position [549, 0]
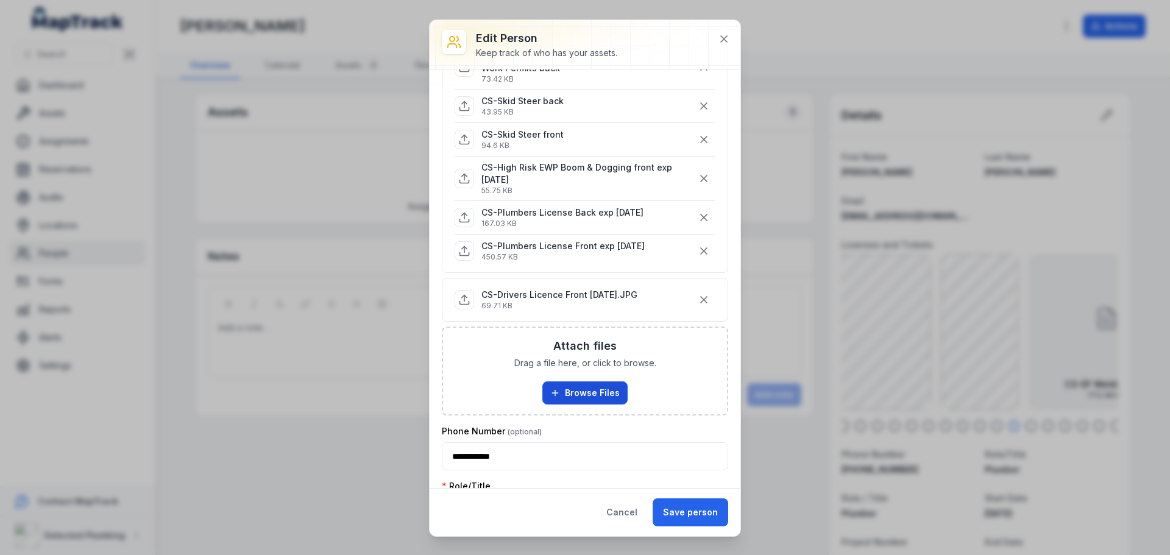
click at [572, 385] on button "Browse Files" at bounding box center [584, 393] width 85 height 23
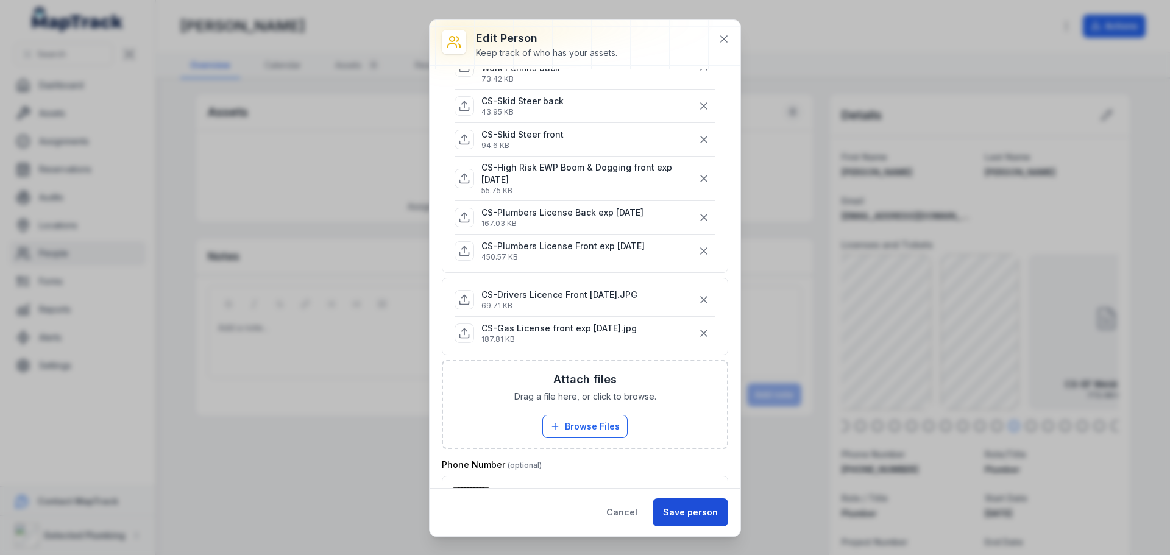
click at [684, 508] on button "Save person" at bounding box center [691, 513] width 76 height 28
